Goal: Information Seeking & Learning: Learn about a topic

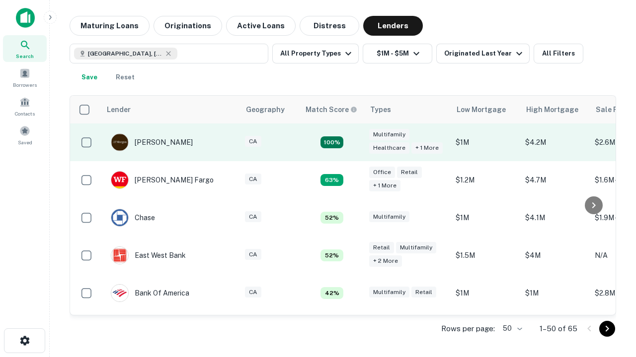
click at [353, 142] on td "100%" at bounding box center [331, 143] width 65 height 38
